Goal: Task Accomplishment & Management: Use online tool/utility

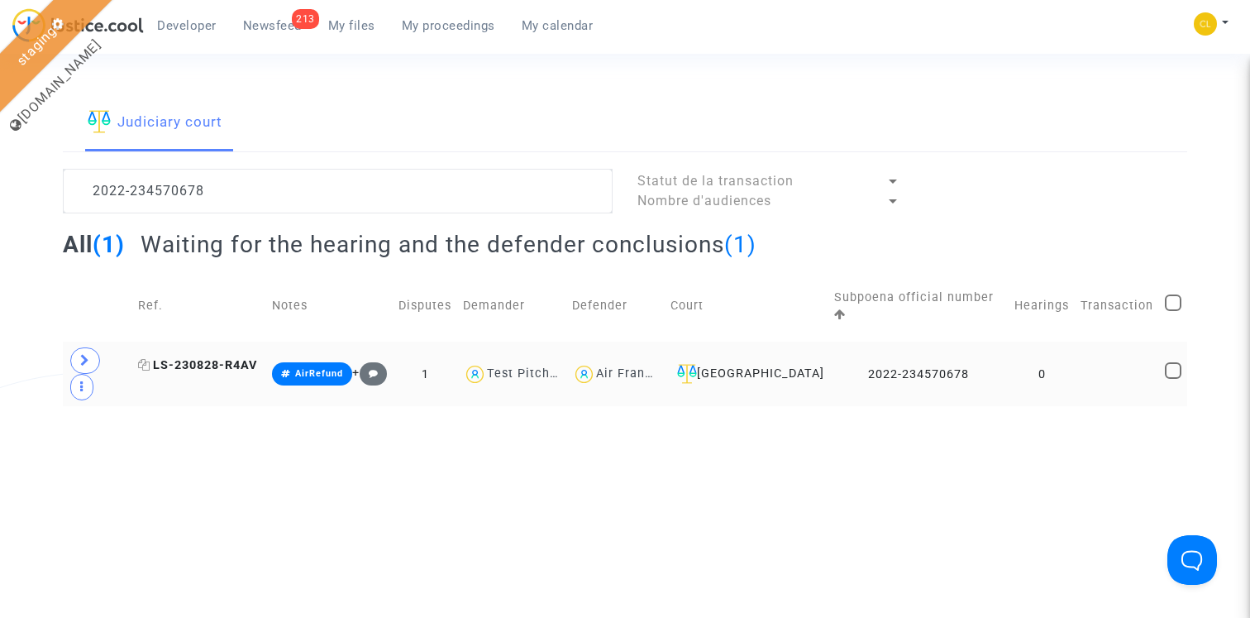
type textarea "2022-234570678"
click at [230, 358] on span "LS-230828-R4AV" at bounding box center [197, 365] width 119 height 14
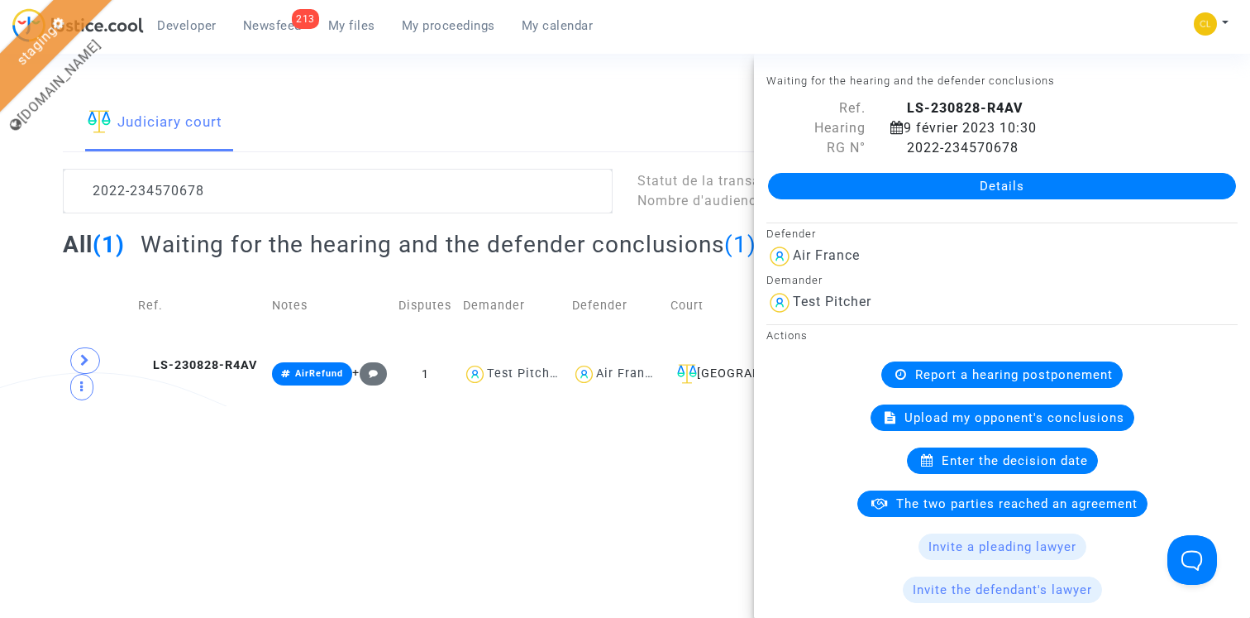
scroll to position [289, 0]
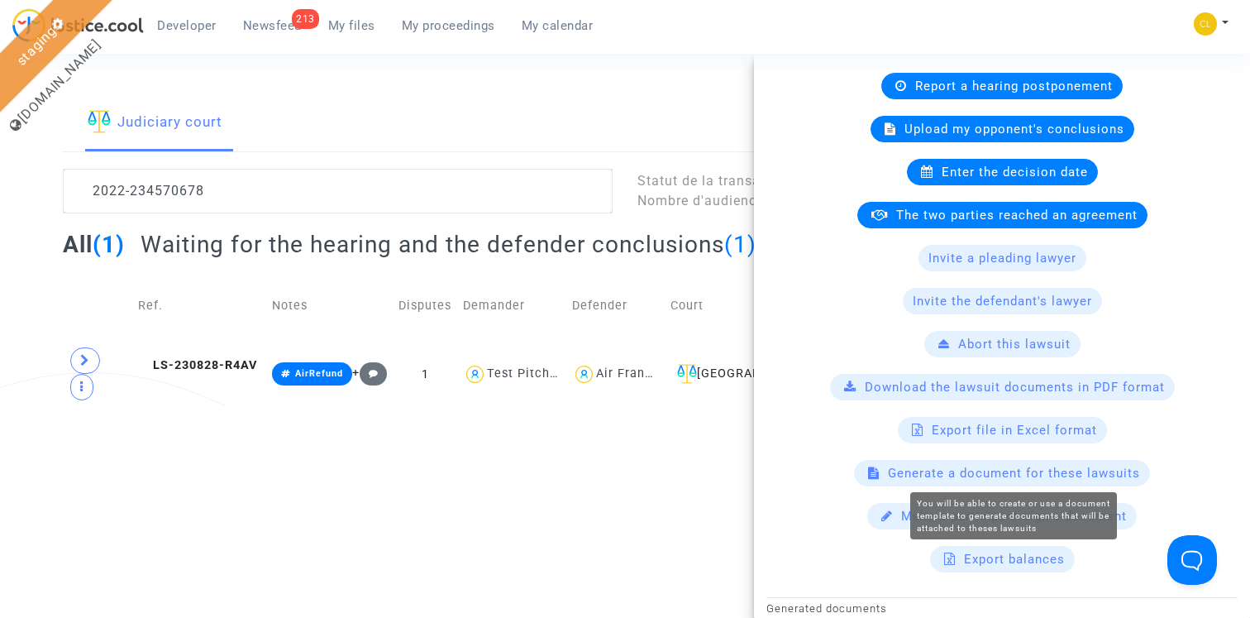
click at [999, 479] on span "Generate a document for these lawsuits" at bounding box center [1014, 472] width 252 height 15
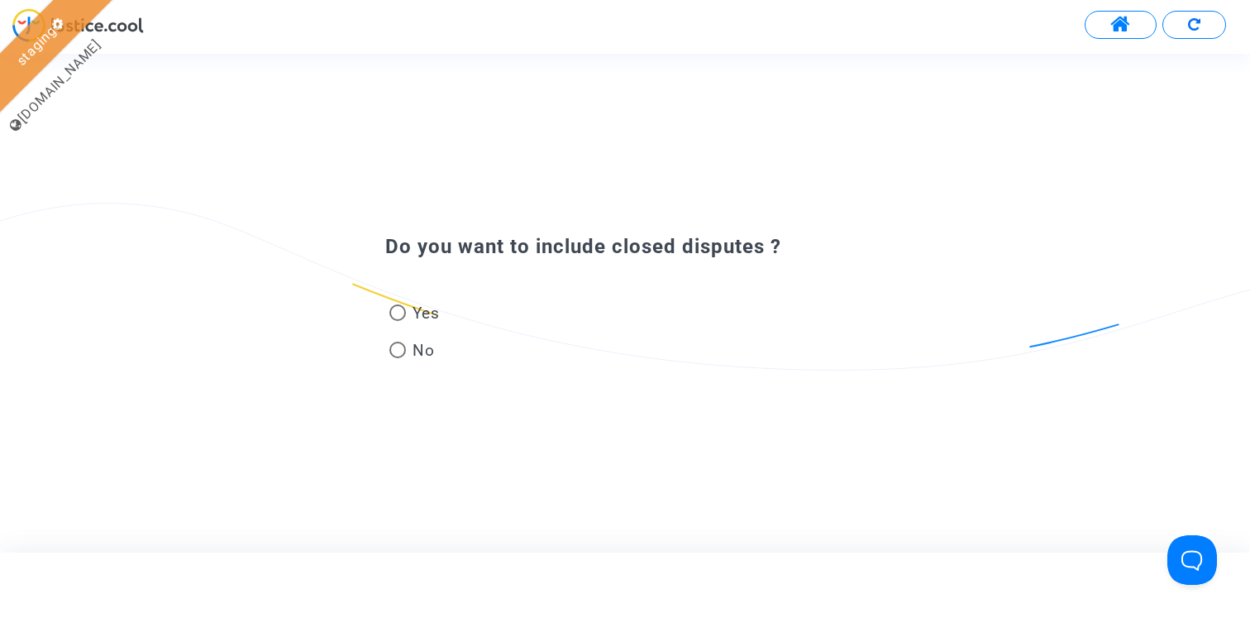
click at [432, 322] on span "Yes" at bounding box center [423, 313] width 34 height 22
click at [398, 322] on input "Yes" at bounding box center [397, 321] width 1 height 1
radio input "true"
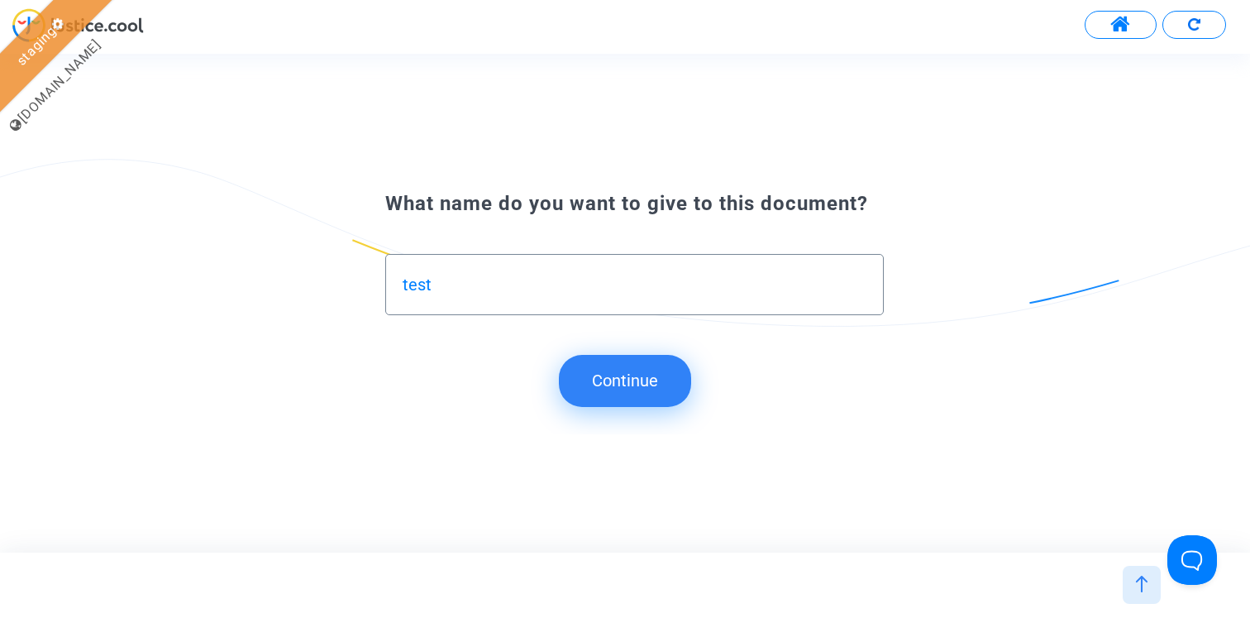
type input "test"
click at [635, 395] on button "Continue" at bounding box center [625, 380] width 132 height 51
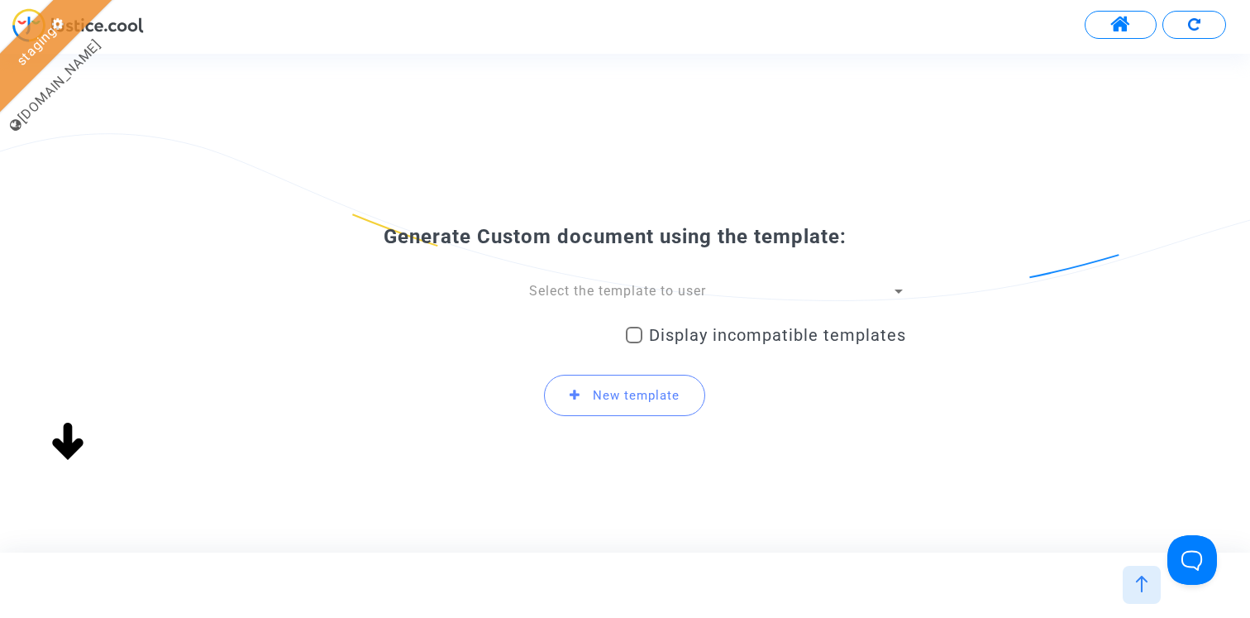
click at [604, 292] on span "Select the template to user" at bounding box center [617, 291] width 177 height 16
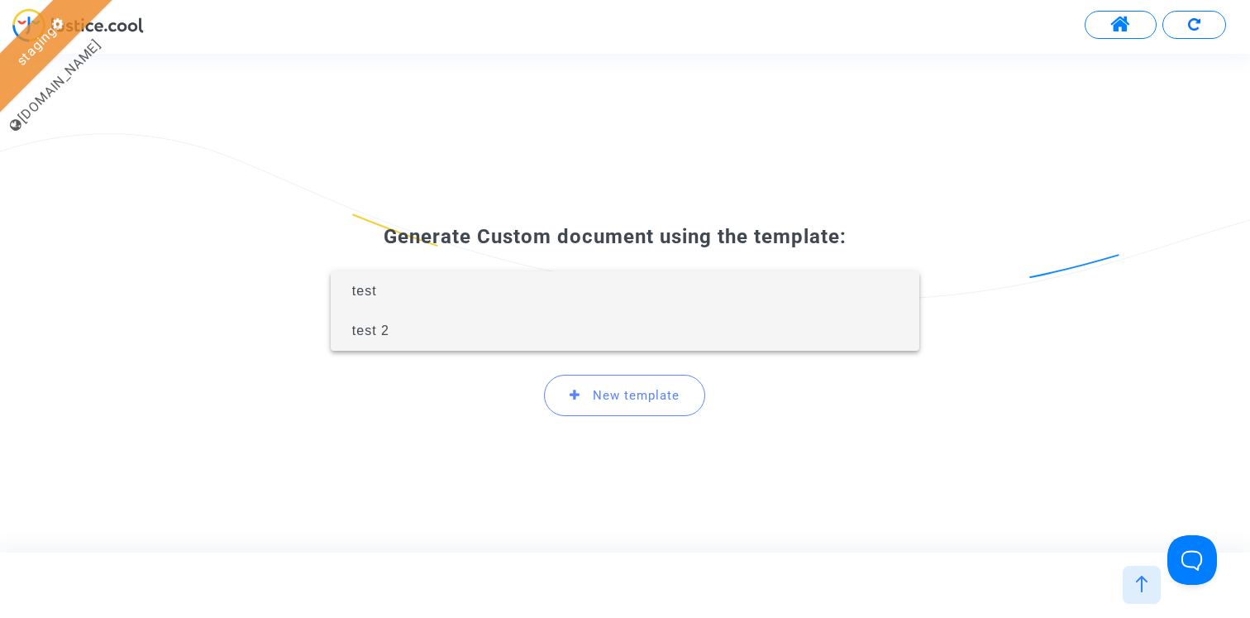
click at [594, 328] on span "test 2" at bounding box center [625, 331] width 562 height 40
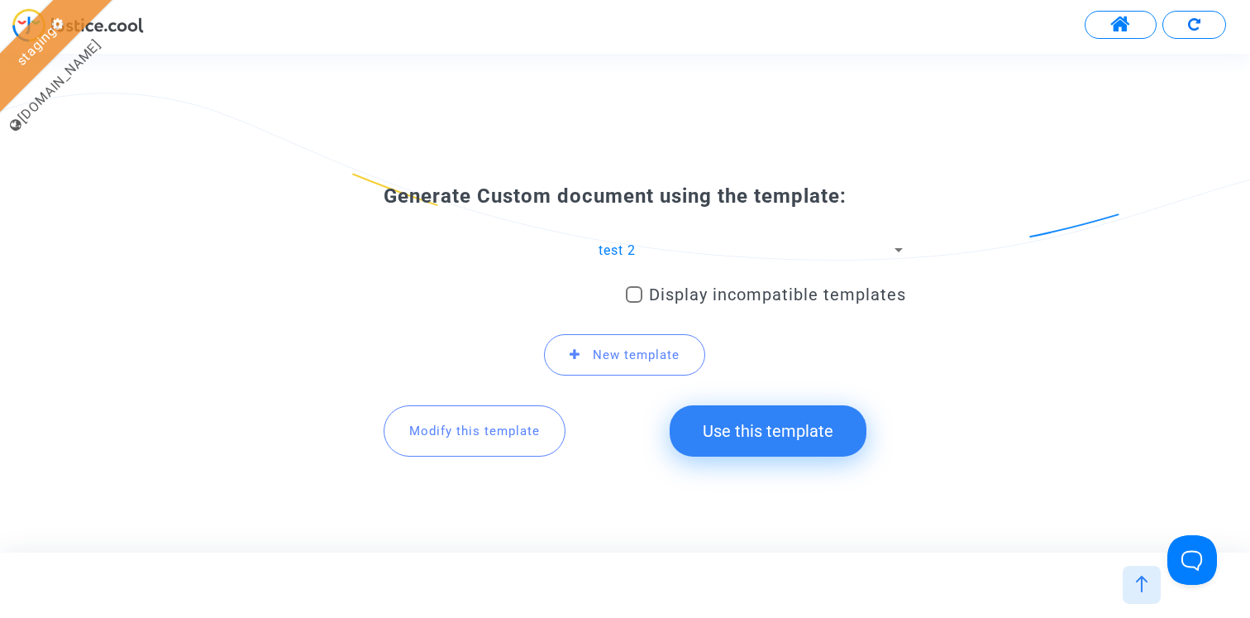
click at [737, 427] on button "Use this template" at bounding box center [768, 430] width 197 height 51
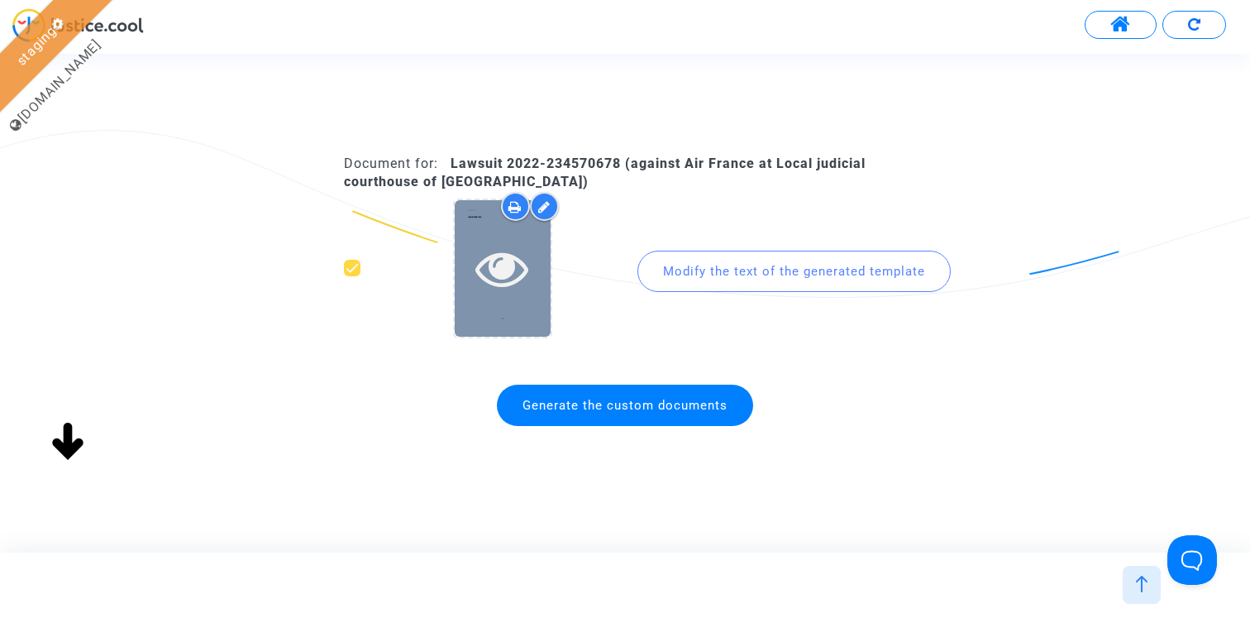
click at [510, 251] on icon at bounding box center [502, 267] width 54 height 53
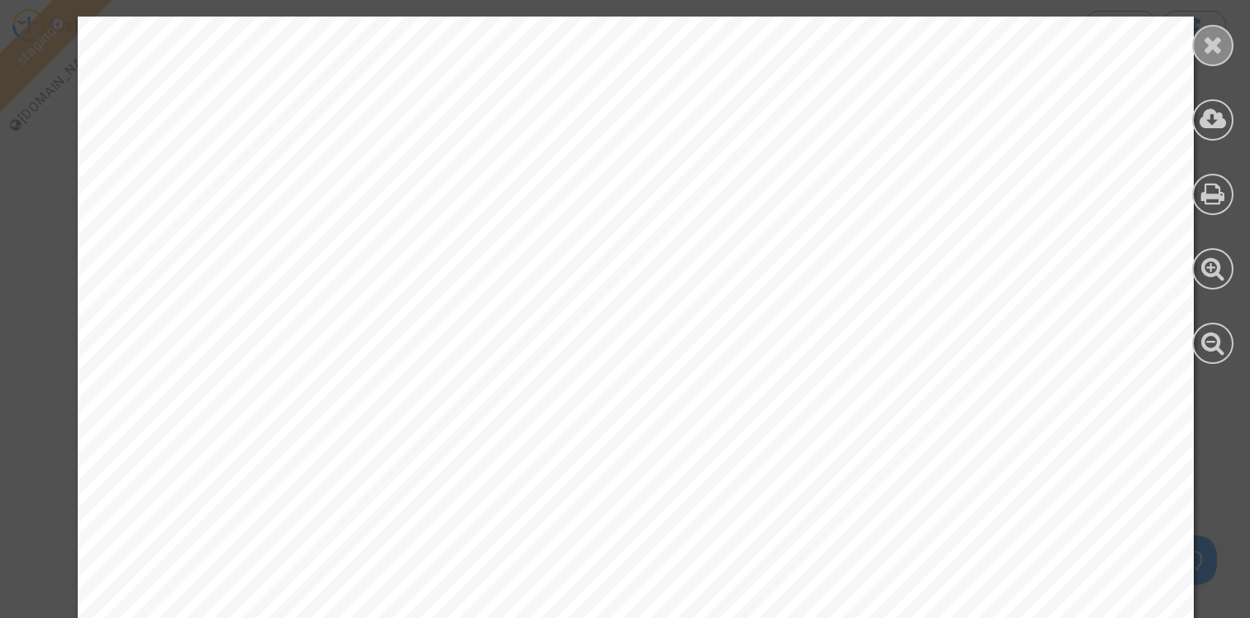
click at [1222, 47] on icon at bounding box center [1213, 44] width 21 height 25
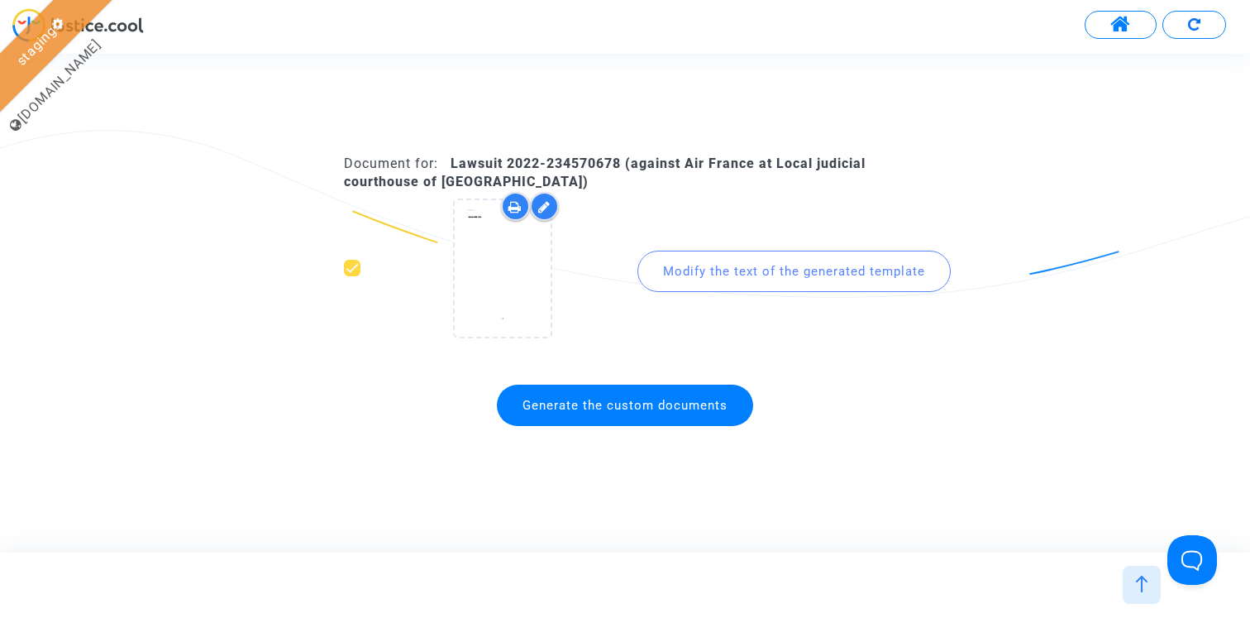
click at [1139, 582] on img at bounding box center [1142, 583] width 17 height 17
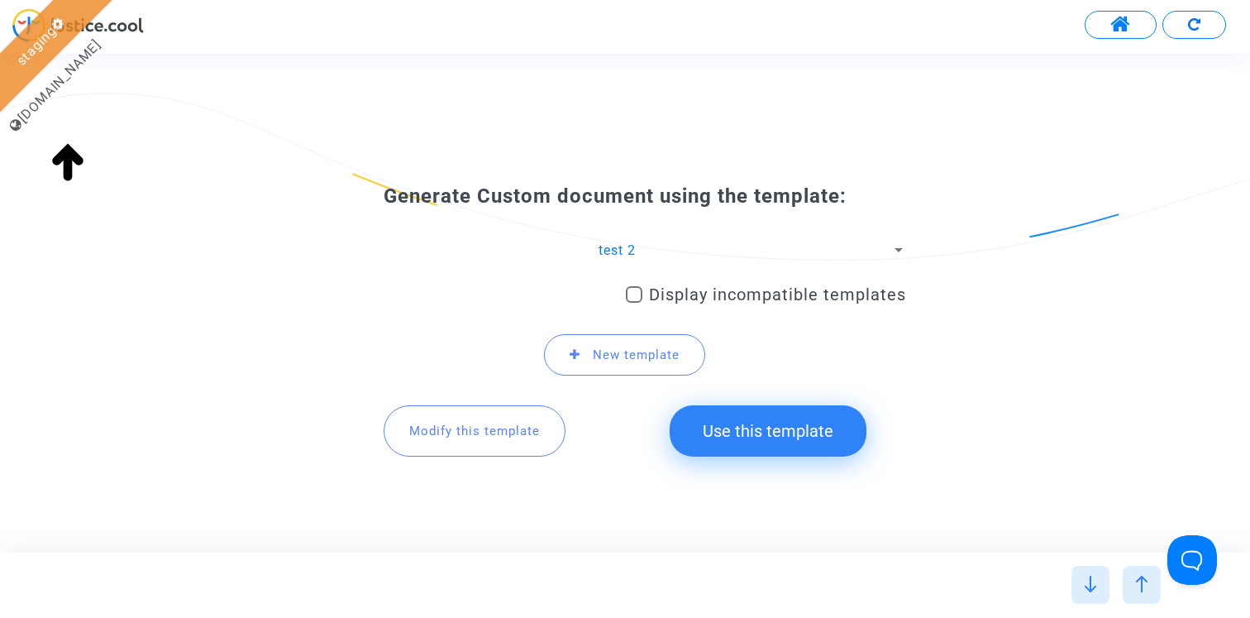
click at [468, 424] on span "Modify this template" at bounding box center [474, 430] width 131 height 15
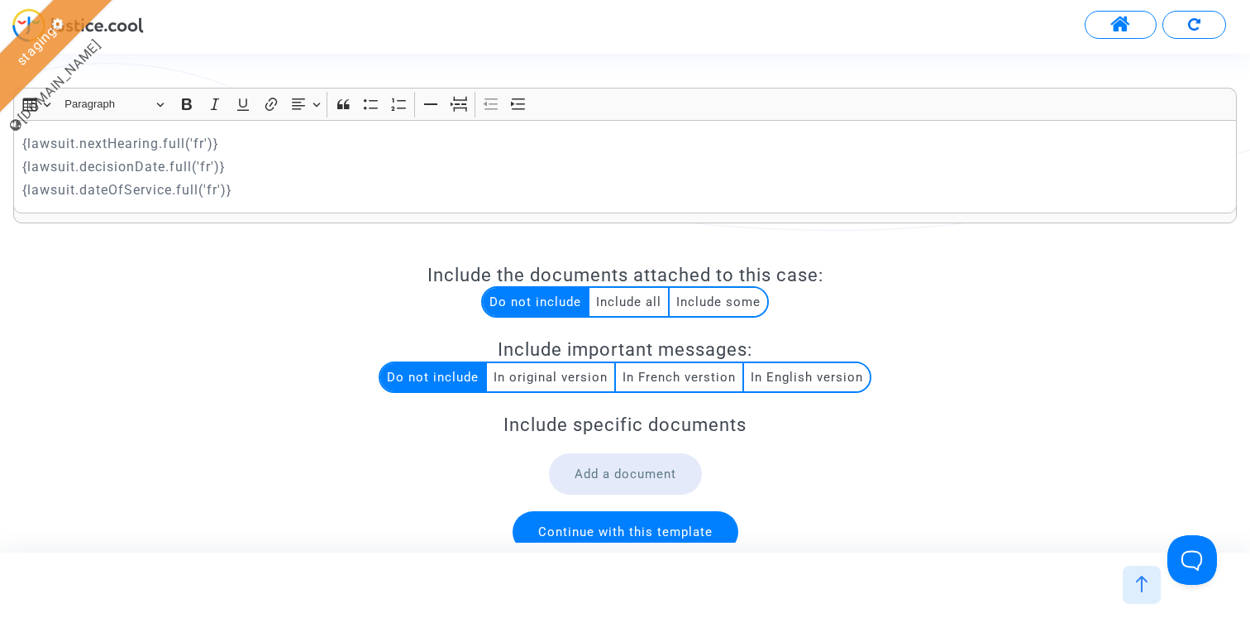
click at [18, 146] on div "{lawsuit.nextHearing.full('fr')} {lawsuit.decisionDate.full('fr')} {lawsuit.dat…" at bounding box center [625, 166] width 1224 height 93
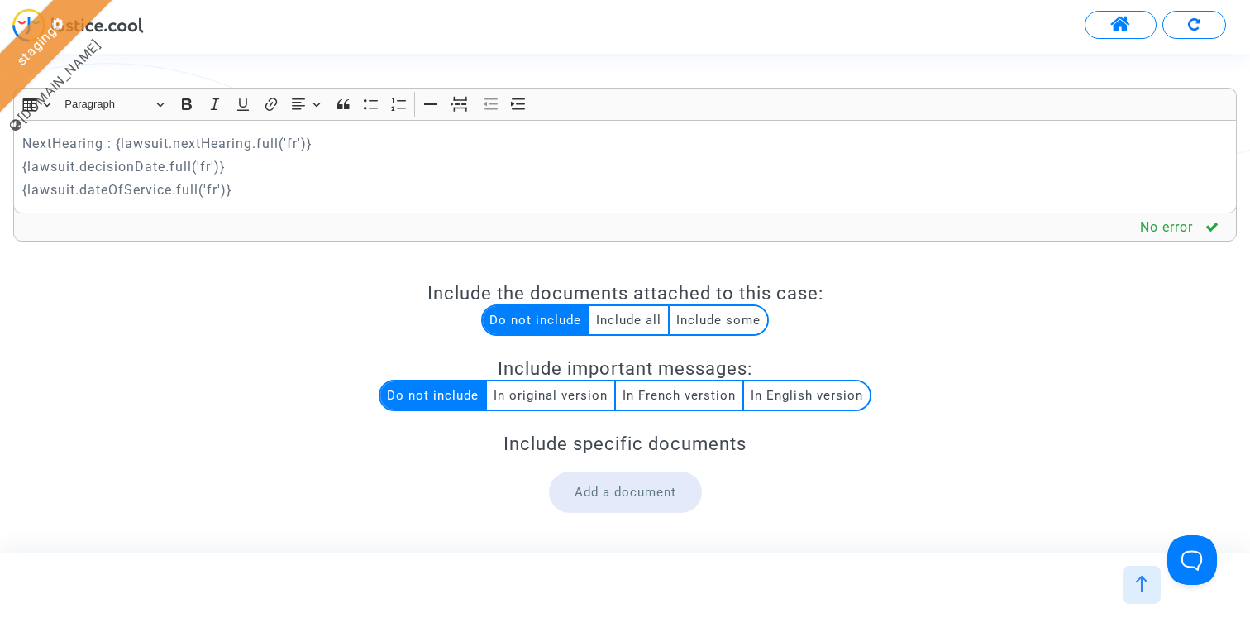
click at [12, 166] on div "Rich Text Editor Insert table Insert table Heading Paragraph Paragraph Heading …" at bounding box center [625, 352] width 1248 height 529
click at [22, 167] on p "{lawsuit.decisionDate.full('fr')}" at bounding box center [625, 166] width 1206 height 21
click at [18, 194] on div "NextHearing : {lawsuit.nextHearing.full('fr')} Decision : {lawsuit.decisionDate…" at bounding box center [625, 166] width 1224 height 93
click at [291, 183] on p "Date of service : {lawsuit.dateOfService.full('fr')}" at bounding box center [625, 189] width 1206 height 21
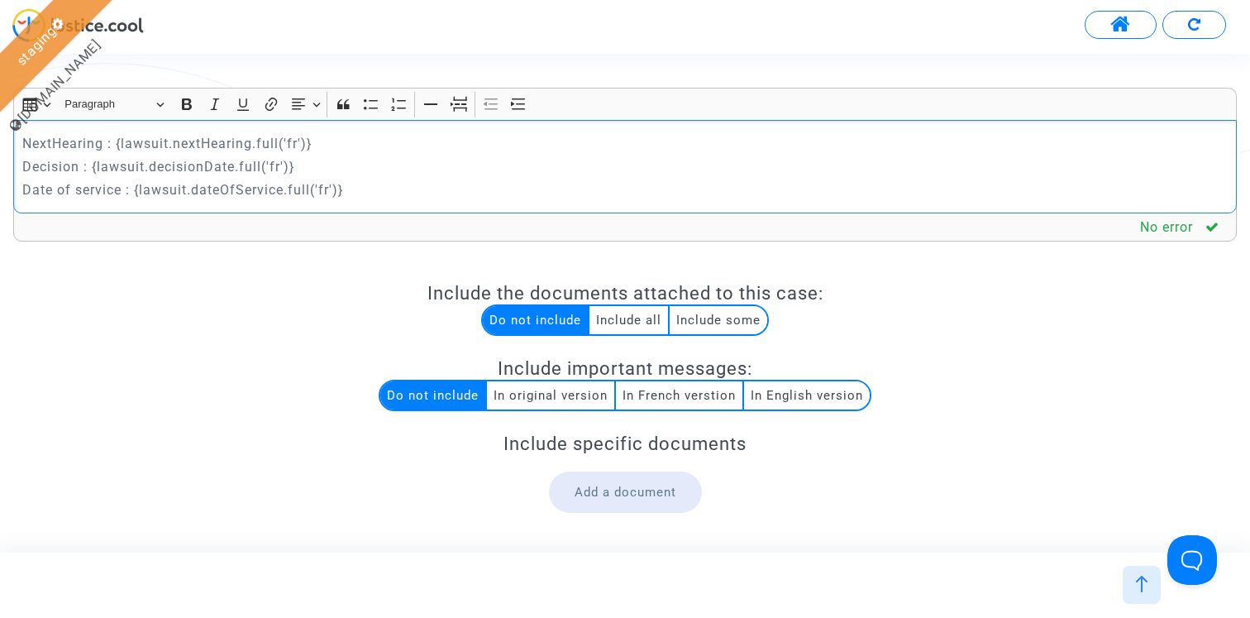
click at [291, 183] on p "Date of service : {lawsuit.dateOfService.full('fr')}" at bounding box center [625, 189] width 1206 height 21
copy p "Date of service : {lawsuit.dateOfService.full('fr')}"
click at [382, 194] on p "Date of service : {lawsuit.dateOfService.full('fr')}" at bounding box center [625, 189] width 1206 height 21
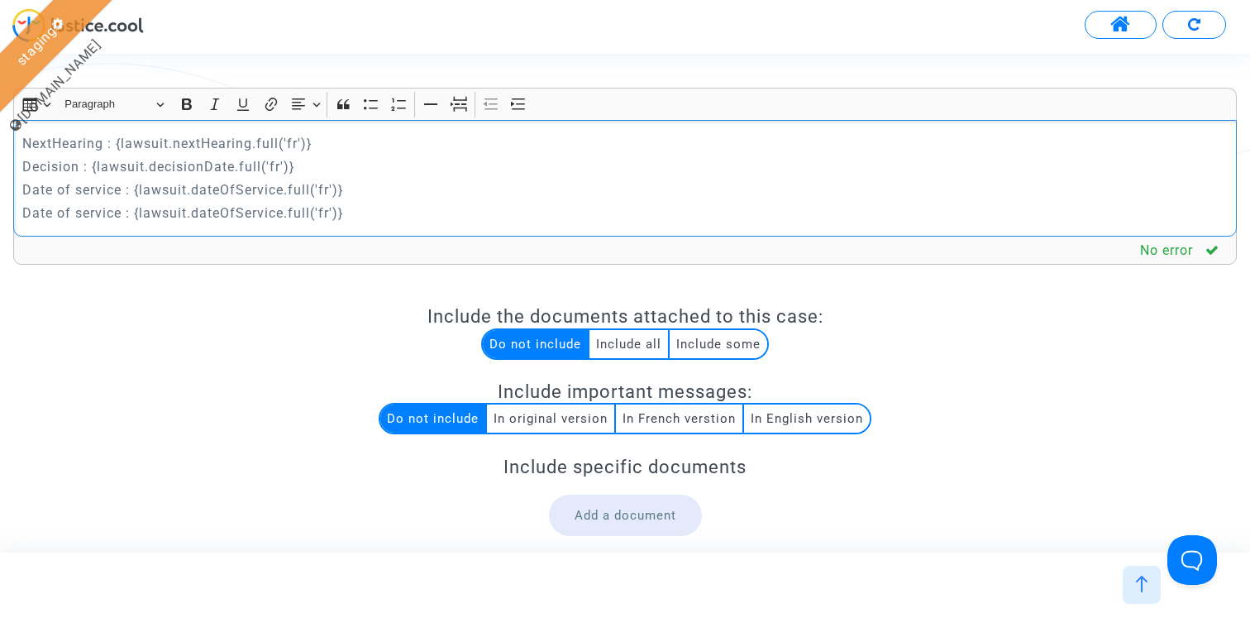
drag, startPoint x: 122, startPoint y: 213, endPoint x: 0, endPoint y: 213, distance: 121.5
click at [0, 213] on div "Rich Text Editor Insert table Insert table Heading Paragraph Paragraph Heading …" at bounding box center [625, 393] width 1250 height 610
click at [241, 210] on p "Closing instruction : {lawsuit.dateOfService.full('fr')}" at bounding box center [625, 213] width 1206 height 21
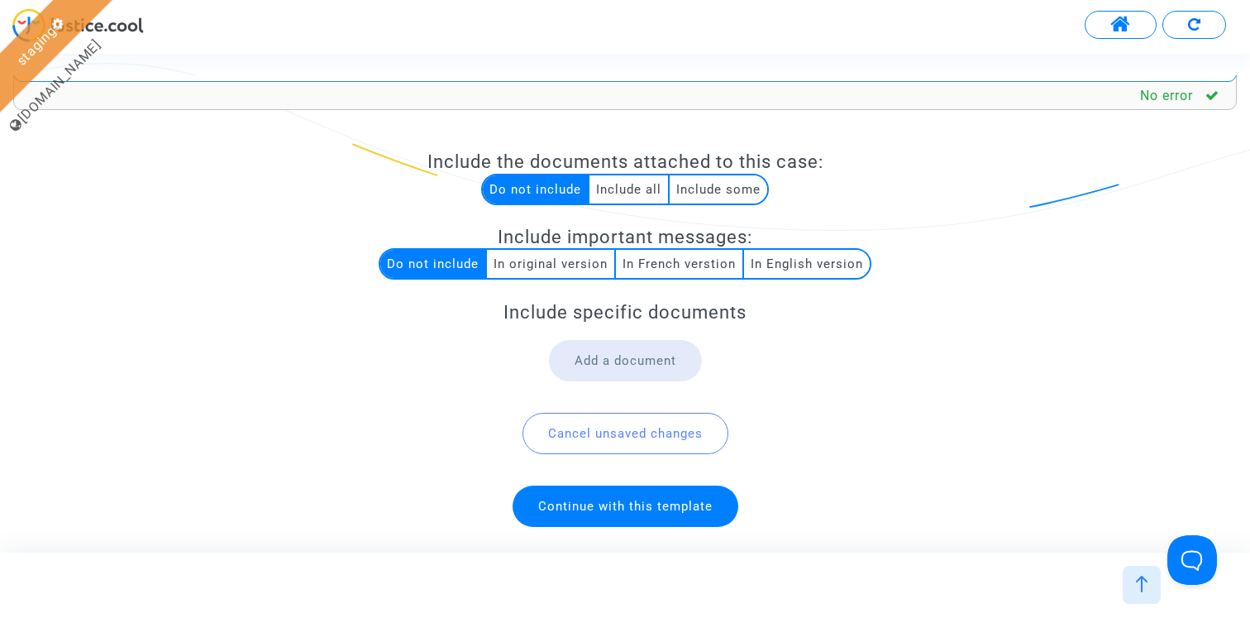
click at [699, 507] on span "Continue with this template" at bounding box center [625, 506] width 174 height 15
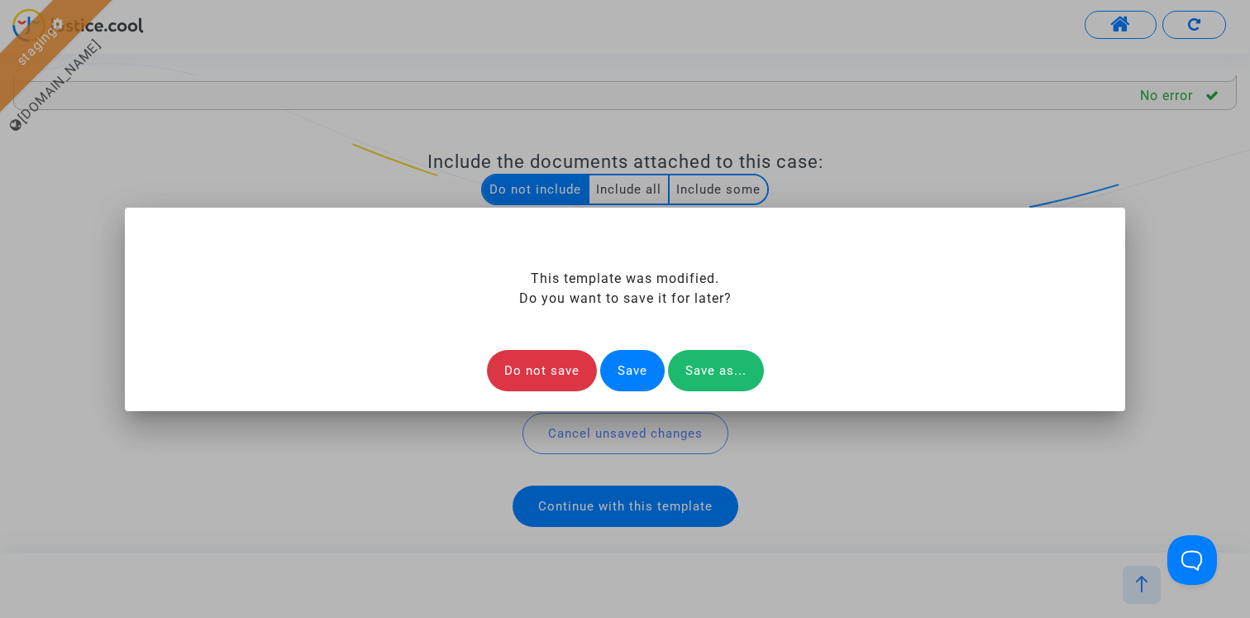
click at [636, 367] on div "Save" at bounding box center [632, 370] width 64 height 41
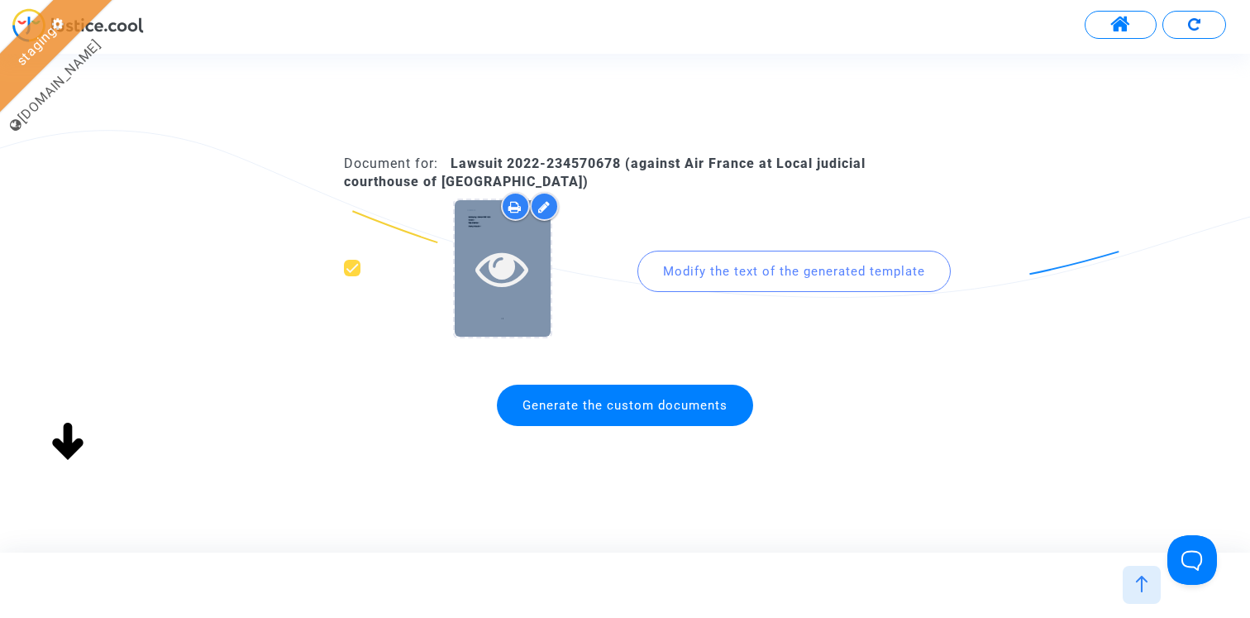
click at [508, 276] on icon at bounding box center [502, 267] width 54 height 53
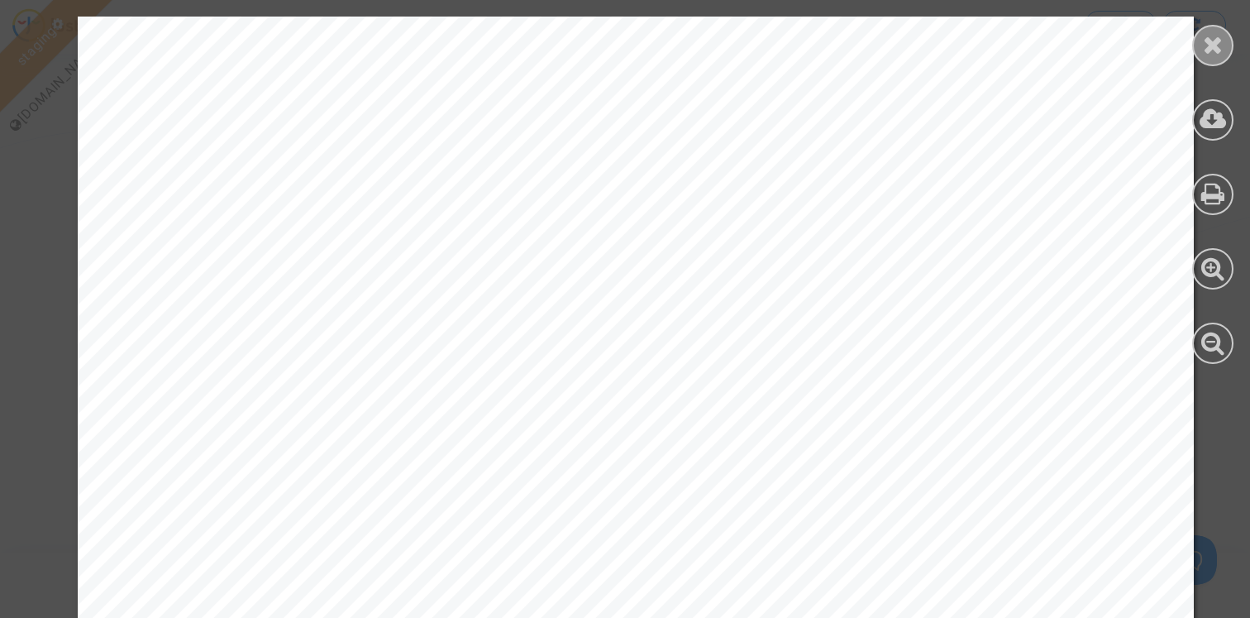
click at [1226, 53] on div at bounding box center [1212, 45] width 41 height 41
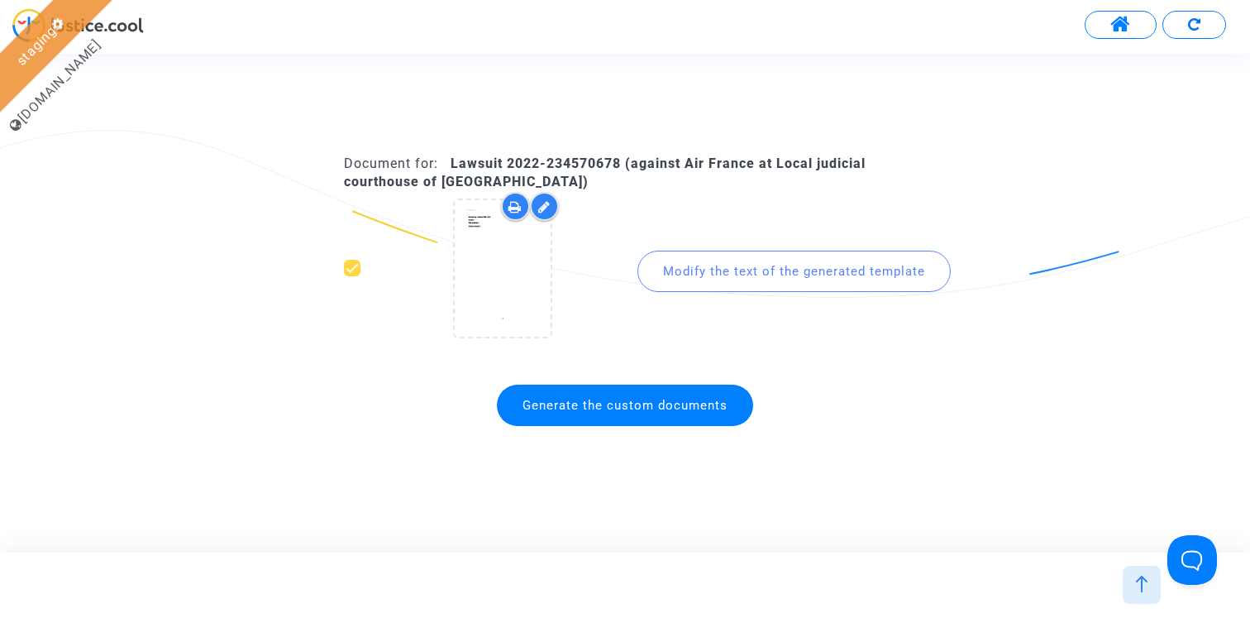
click at [1089, 35] on li at bounding box center [1120, 25] width 78 height 30
click at [1101, 30] on button at bounding box center [1121, 25] width 72 height 28
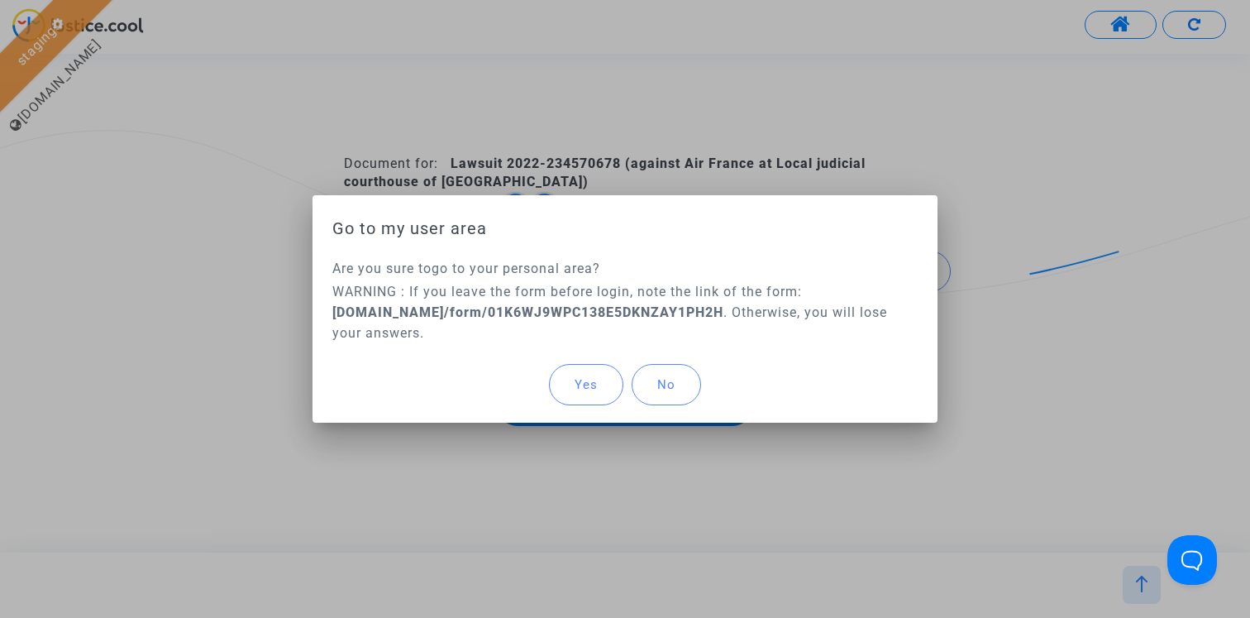
drag, startPoint x: 568, startPoint y: 395, endPoint x: 574, endPoint y: 386, distance: 10.8
click at [569, 395] on button "Yes" at bounding box center [586, 384] width 74 height 41
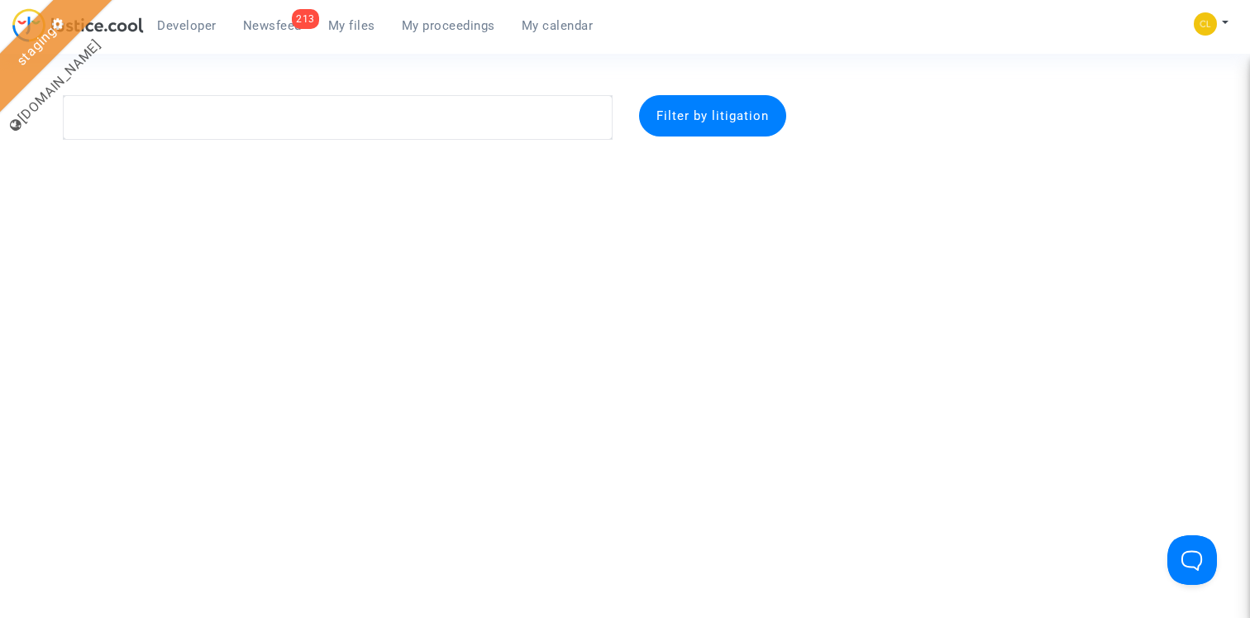
click at [443, 32] on link "My proceedings" at bounding box center [449, 25] width 120 height 25
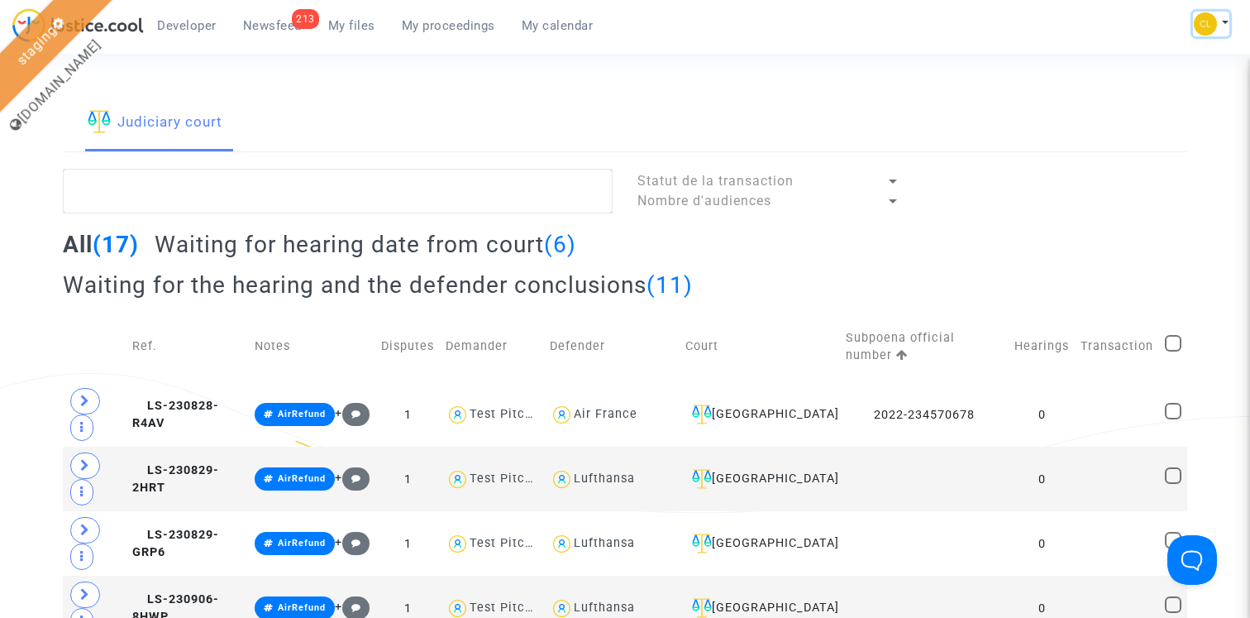
click at [1219, 21] on button at bounding box center [1211, 24] width 36 height 25
click at [1152, 116] on link "Log out" at bounding box center [1163, 111] width 131 height 26
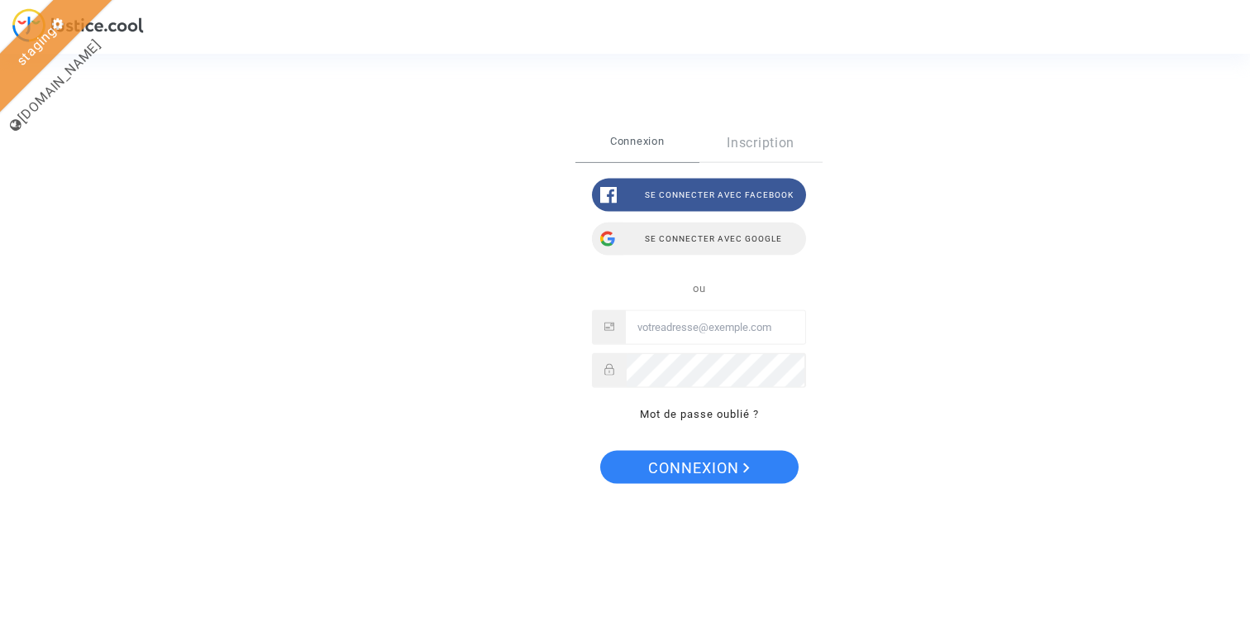
type input "claire+pitcher@justice.cool"
click at [699, 247] on div "Se connecter avec Google" at bounding box center [699, 238] width 214 height 33
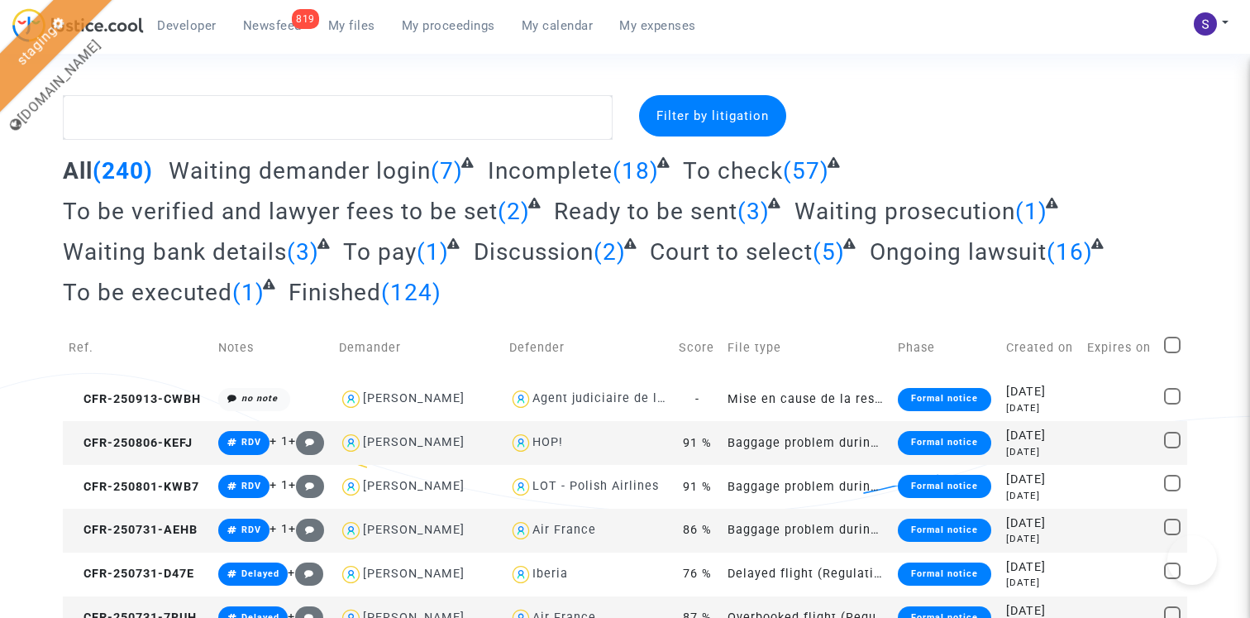
click at [441, 24] on span "My proceedings" at bounding box center [448, 25] width 93 height 15
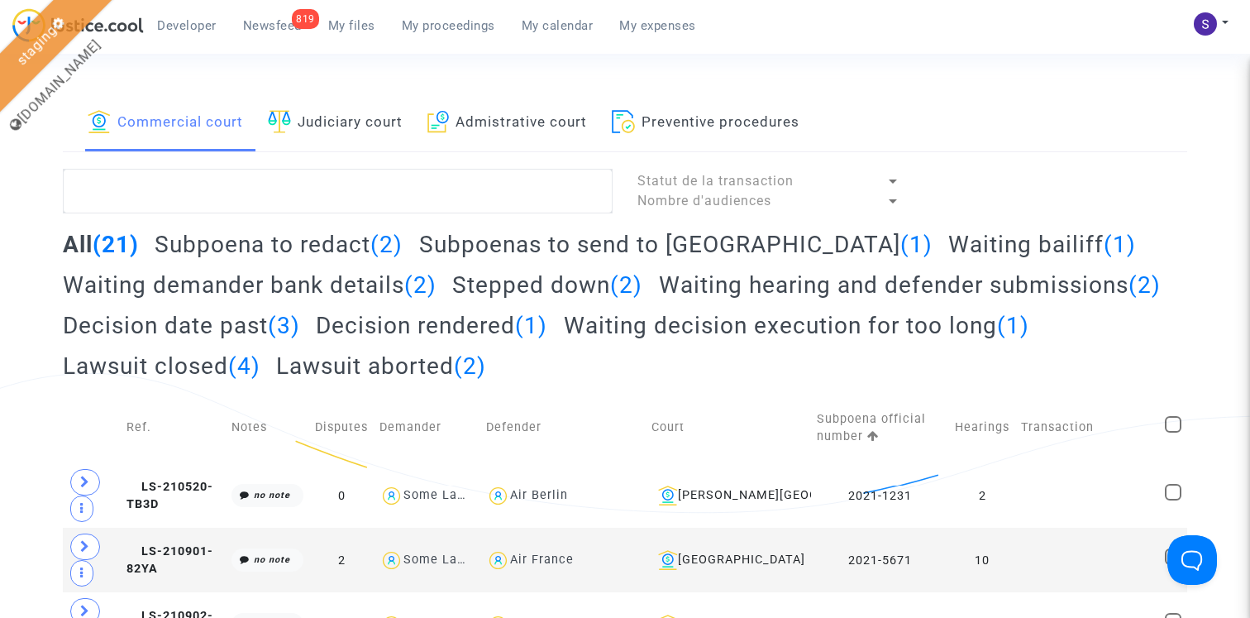
click at [709, 121] on link "Preventive procedures" at bounding box center [706, 123] width 188 height 56
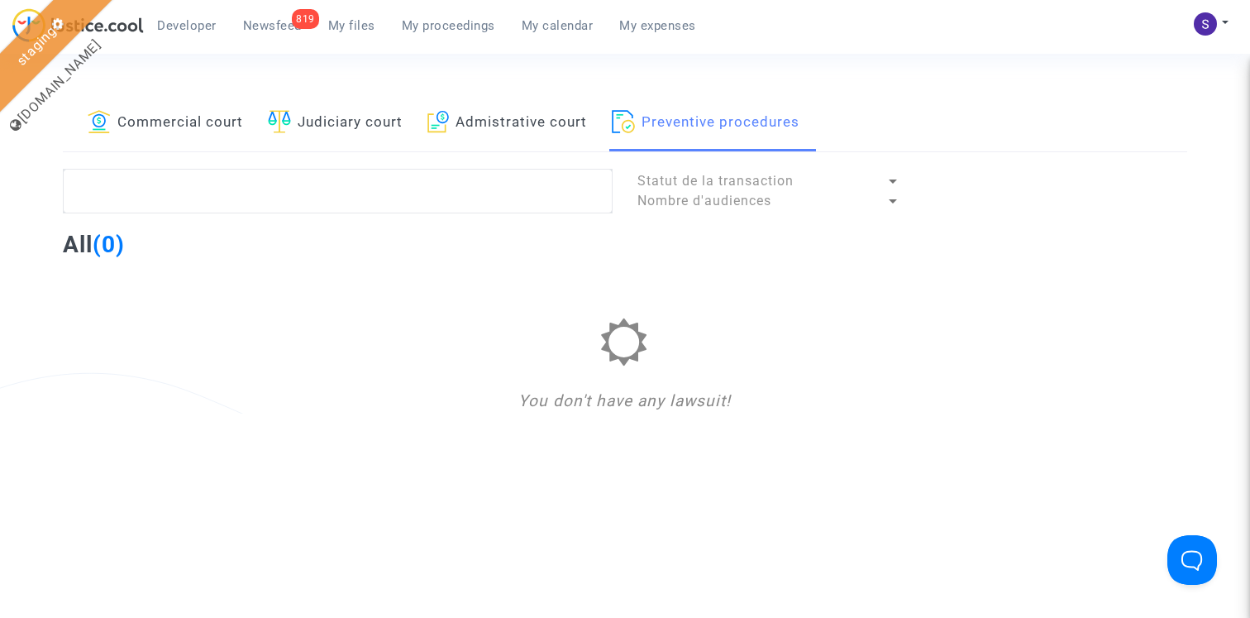
click at [531, 118] on link "Admistrative court" at bounding box center [507, 123] width 160 height 56
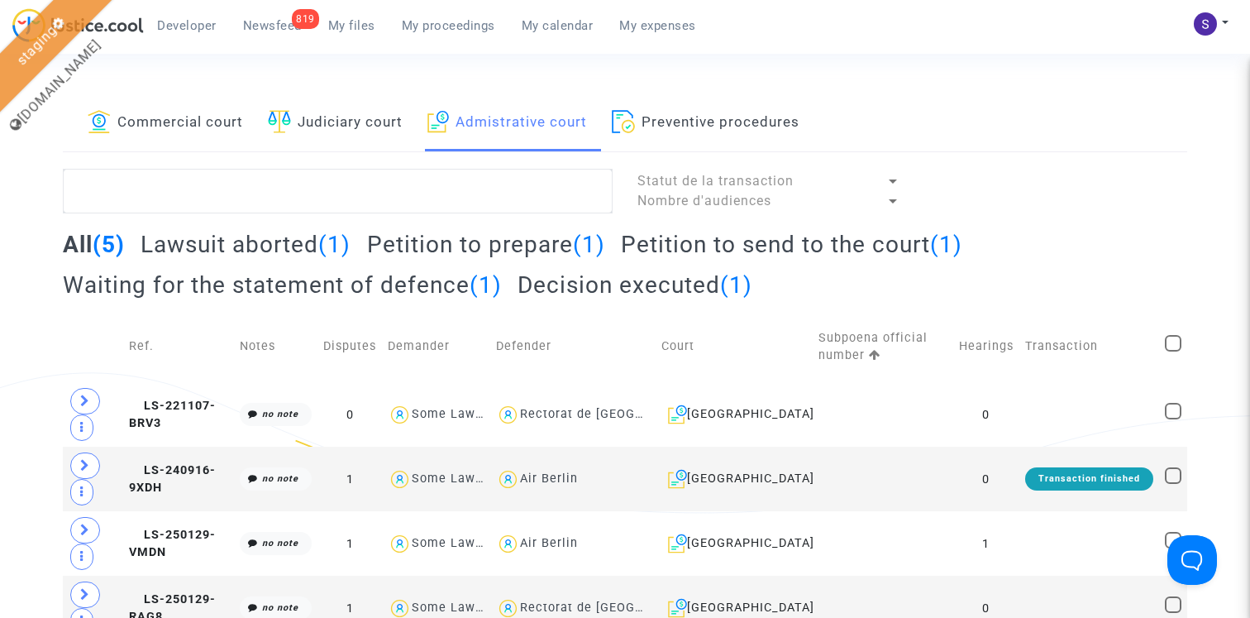
click at [360, 287] on h2 "Waiting for the statement of defence (1)" at bounding box center [282, 284] width 439 height 29
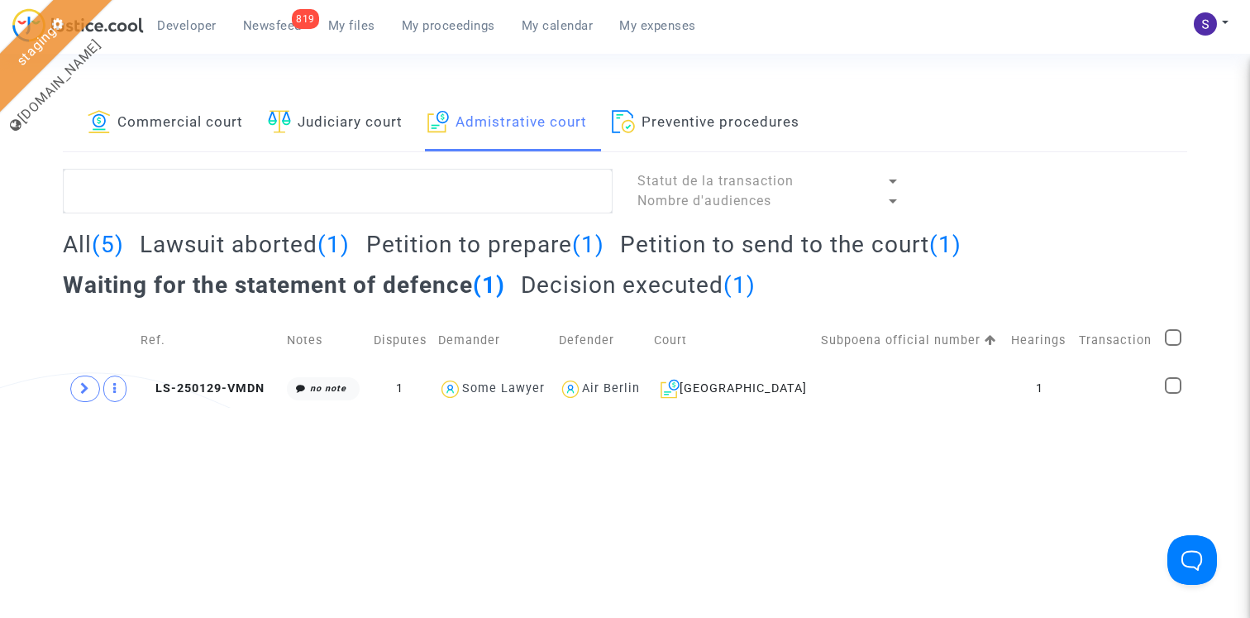
click at [257, 246] on h2 "Lawsuit aborted (1)" at bounding box center [245, 244] width 210 height 29
